Goal: Task Accomplishment & Management: Use online tool/utility

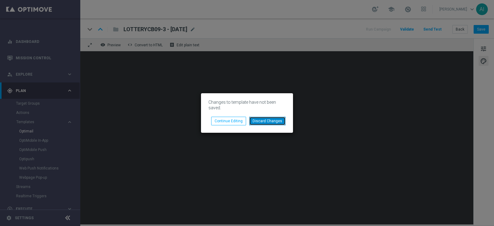
click at [259, 121] on button "Discard Changes" at bounding box center [267, 121] width 36 height 9
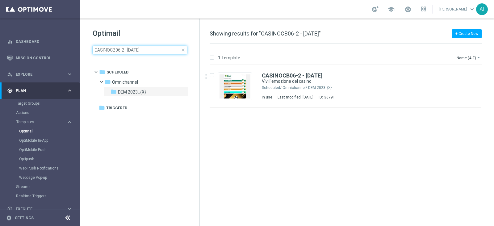
drag, startPoint x: 154, startPoint y: 49, endPoint x: 0, endPoint y: 33, distance: 155.0
click at [0, 34] on main "equalizer Dashboard Mission Control" at bounding box center [247, 113] width 494 height 226
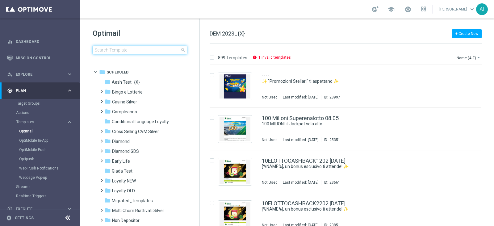
click at [137, 53] on input at bounding box center [140, 50] width 95 height 9
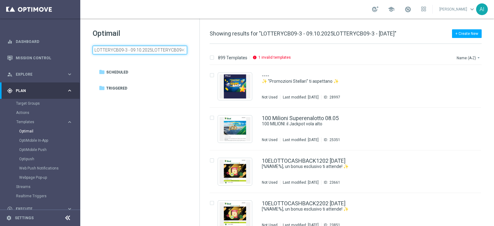
scroll to position [0, 25]
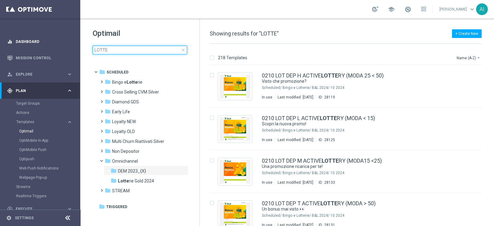
click at [0, 48] on main "equalizer Dashboard Mission Control" at bounding box center [247, 113] width 494 height 226
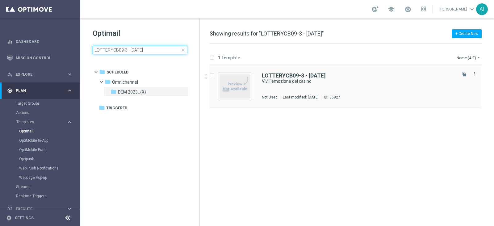
type input "LOTTERYCB09-3 - [DATE]"
click at [352, 87] on div "LOTTERYCB09-3 - [DATE] Vivi l'emozione del casinò Not Used Last modified: [DATE…" at bounding box center [358, 86] width 193 height 27
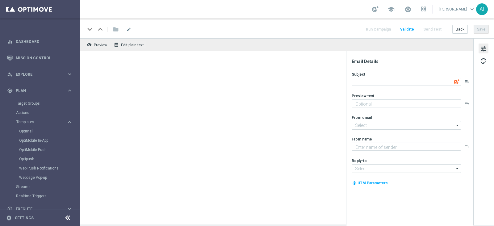
type input "[EMAIL_ADDRESS][DOMAIN_NAME]"
type textarea "Sisal"
type textarea "Vivi l'emozione del casinò"
type textarea "Fino a 250€ di Bonus!"
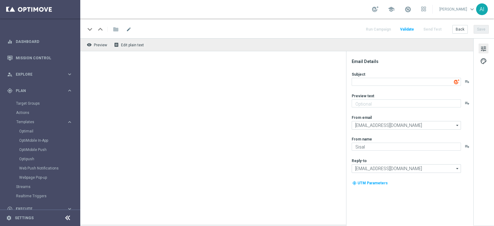
type input "[EMAIL_ADDRESS][DOMAIN_NAME]"
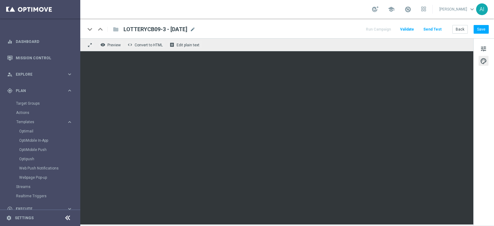
click at [484, 61] on span "palette" at bounding box center [483, 61] width 7 height 8
click at [485, 31] on button "Save" at bounding box center [481, 29] width 15 height 9
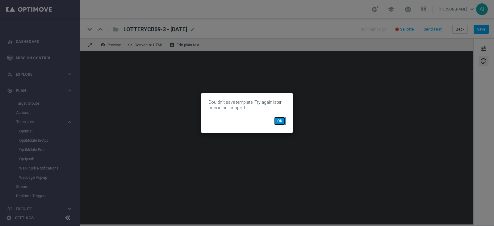
click at [280, 121] on button "OK" at bounding box center [280, 121] width 12 height 9
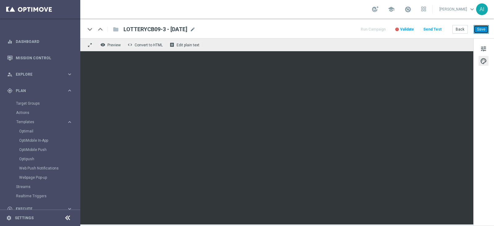
click at [482, 27] on button "Save" at bounding box center [481, 29] width 15 height 9
